Goal: Information Seeking & Learning: Learn about a topic

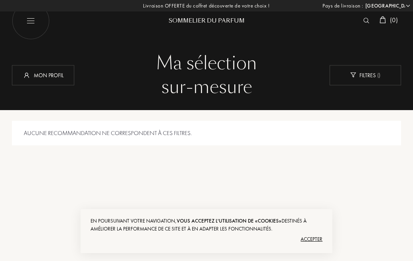
select select "FR"
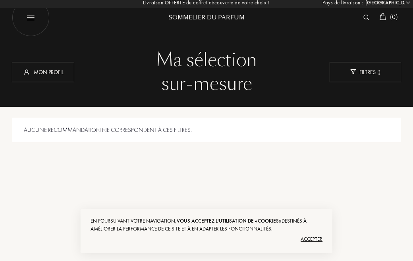
scroll to position [7, 0]
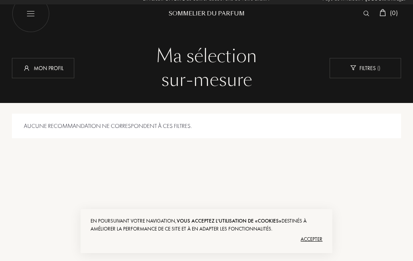
click at [317, 246] on div "Accepter" at bounding box center [206, 239] width 232 height 13
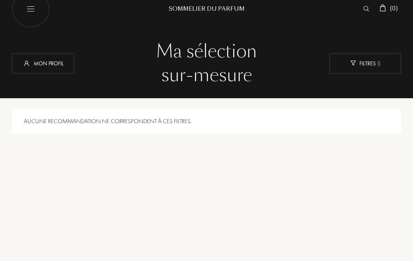
scroll to position [0, 0]
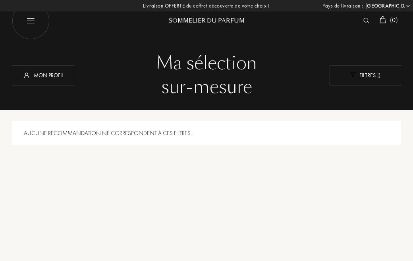
click at [365, 78] on div "Filtres ( )" at bounding box center [364, 75] width 71 height 20
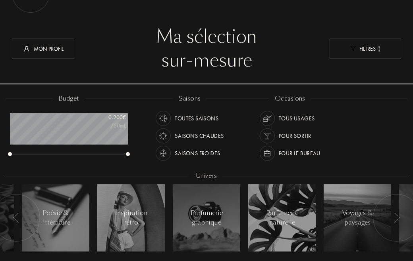
scroll to position [28, 0]
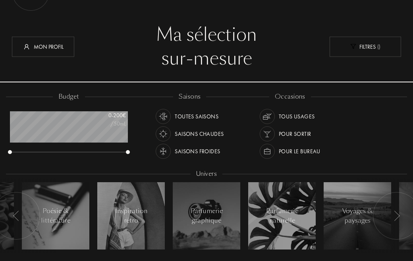
click at [219, 134] on div "Saisons chaudes" at bounding box center [199, 134] width 49 height 15
click at [321, 119] on div "occasions Tous usages Pour sortir Pour le bureau" at bounding box center [290, 127] width 100 height 71
click at [308, 154] on div "Pour le bureau" at bounding box center [300, 151] width 42 height 15
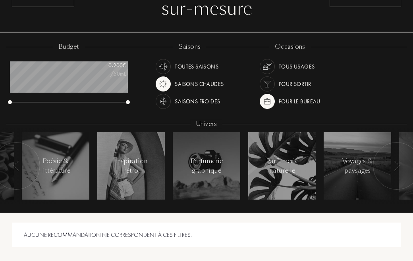
scroll to position [79, 0]
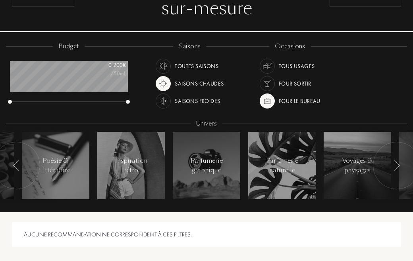
click at [49, 178] on div at bounding box center [13, 166] width 83 height 75
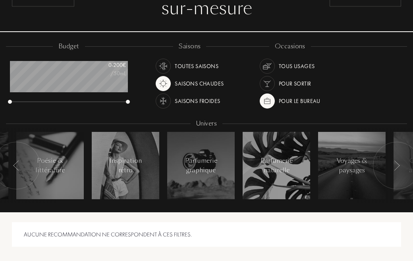
scroll to position [79, 0]
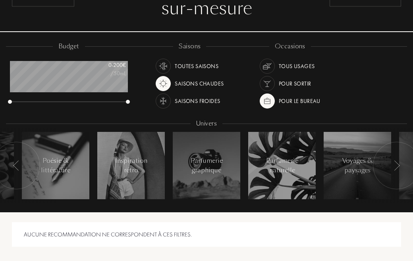
click at [63, 167] on div "Poésie & littérature" at bounding box center [56, 165] width 34 height 19
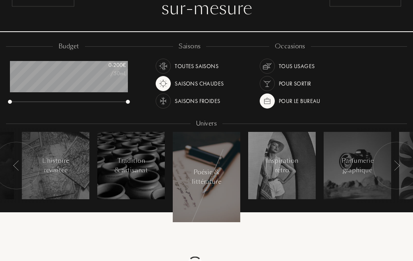
click at [114, 172] on div "Tradition & artisanat" at bounding box center [131, 165] width 34 height 19
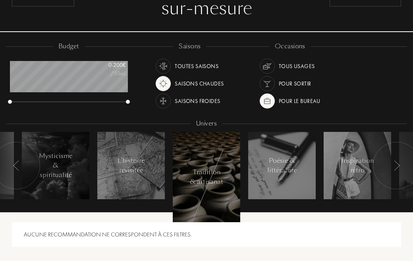
click at [295, 173] on div "Poésie & littérature" at bounding box center [282, 165] width 34 height 19
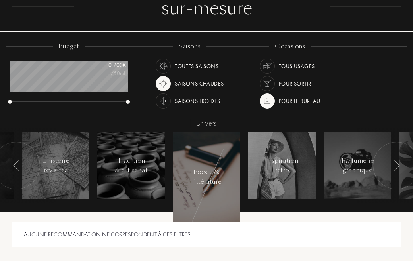
click at [275, 107] on div "Pour le bureau" at bounding box center [289, 101] width 61 height 15
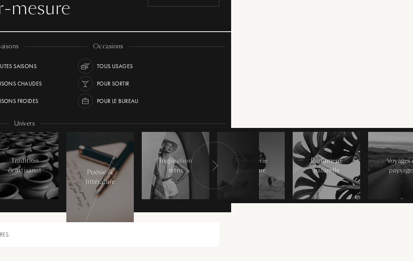
scroll to position [79, 182]
click at [332, 167] on div "Parfumerie naturelle" at bounding box center [326, 166] width 34 height 19
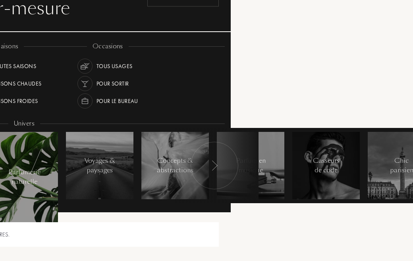
scroll to position [79, 182]
click at [337, 173] on div "Casseurs de code" at bounding box center [326, 165] width 34 height 19
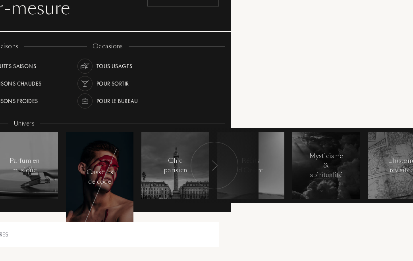
click at [220, 169] on div at bounding box center [214, 166] width 48 height 48
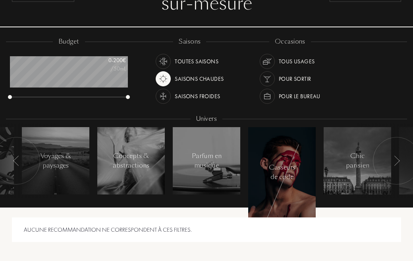
scroll to position [84, 0]
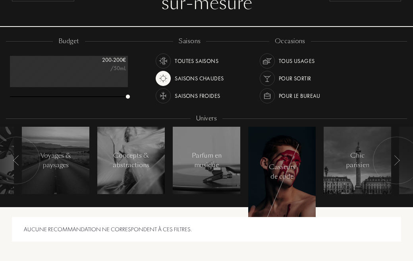
click at [319, 99] on div "Pour le bureau" at bounding box center [300, 95] width 42 height 15
click at [266, 100] on img at bounding box center [266, 95] width 11 height 11
click at [223, 160] on div at bounding box center [206, 160] width 67 height 67
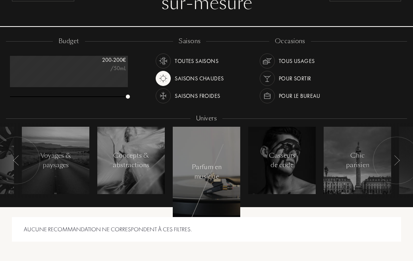
click at [368, 166] on div at bounding box center [398, 160] width 83 height 75
click at [355, 171] on div at bounding box center [356, 160] width 67 height 67
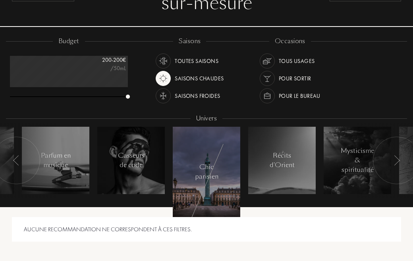
click at [300, 167] on div at bounding box center [281, 160] width 67 height 67
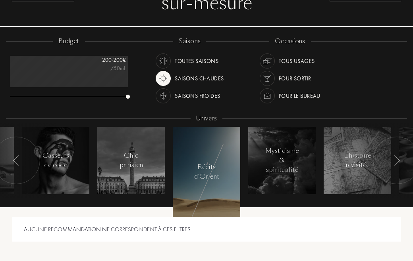
click at [300, 160] on div at bounding box center [281, 160] width 67 height 67
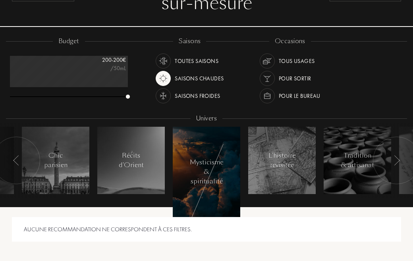
click at [302, 163] on div at bounding box center [281, 160] width 67 height 67
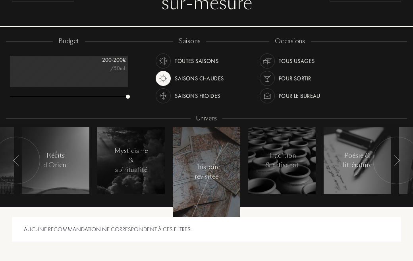
click at [305, 61] on div "Tous usages" at bounding box center [297, 61] width 36 height 15
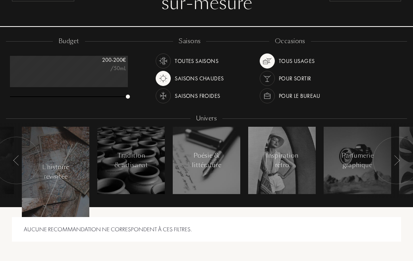
click at [287, 168] on li "Inspiration rétro" at bounding box center [281, 160] width 75 height 75
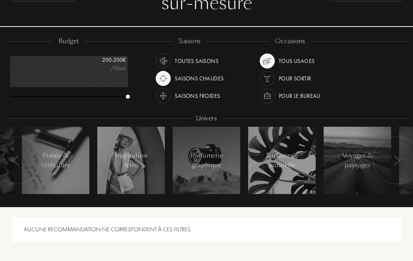
click at [187, 59] on div "Toutes saisons" at bounding box center [197, 61] width 44 height 15
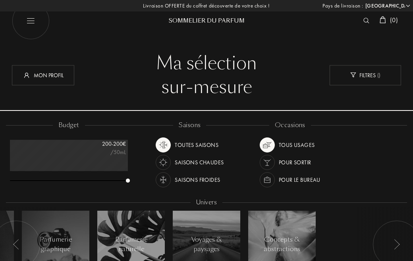
click at [363, 19] on img at bounding box center [366, 21] width 6 height 6
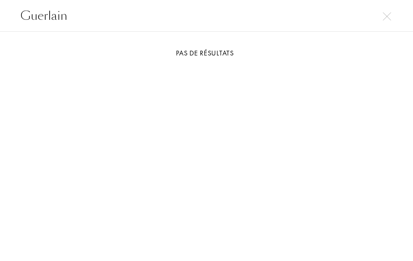
type input "Guerlain"
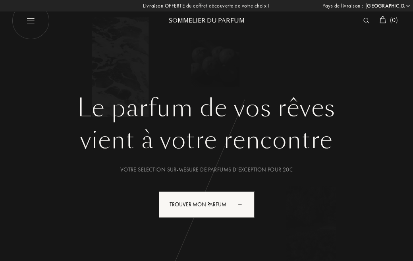
select select "FR"
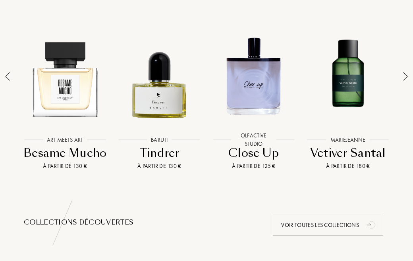
scroll to position [595, 0]
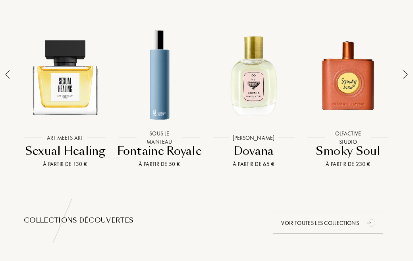
click at [13, 59] on div at bounding box center [7, 91] width 11 height 156
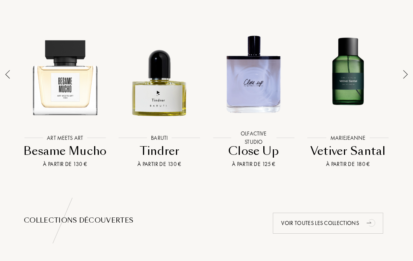
click at [56, 85] on div at bounding box center [65, 75] width 90 height 108
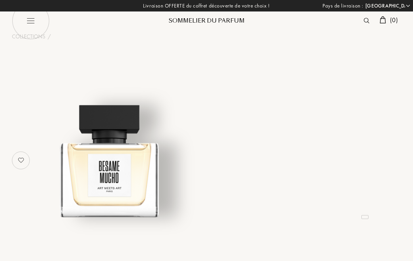
select select "FR"
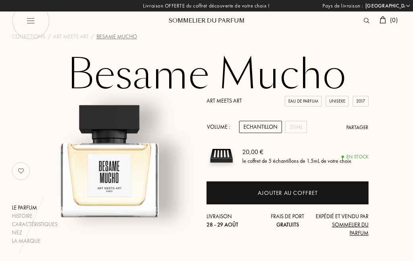
click at [332, 66] on h1 "Besame Mucho" at bounding box center [206, 75] width 397 height 44
